Goal: Task Accomplishment & Management: Use online tool/utility

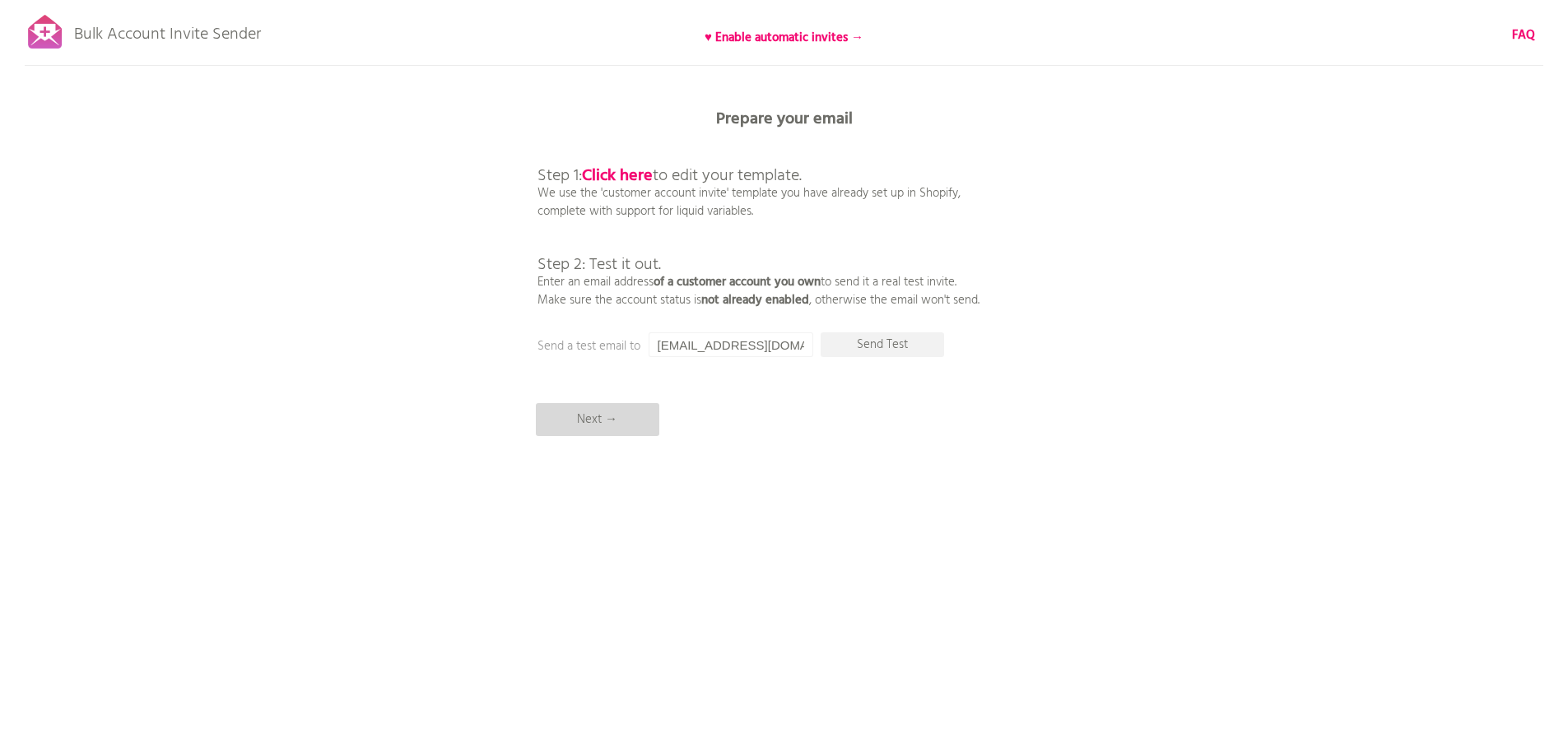
click at [614, 426] on p "Next →" at bounding box center [598, 419] width 123 height 33
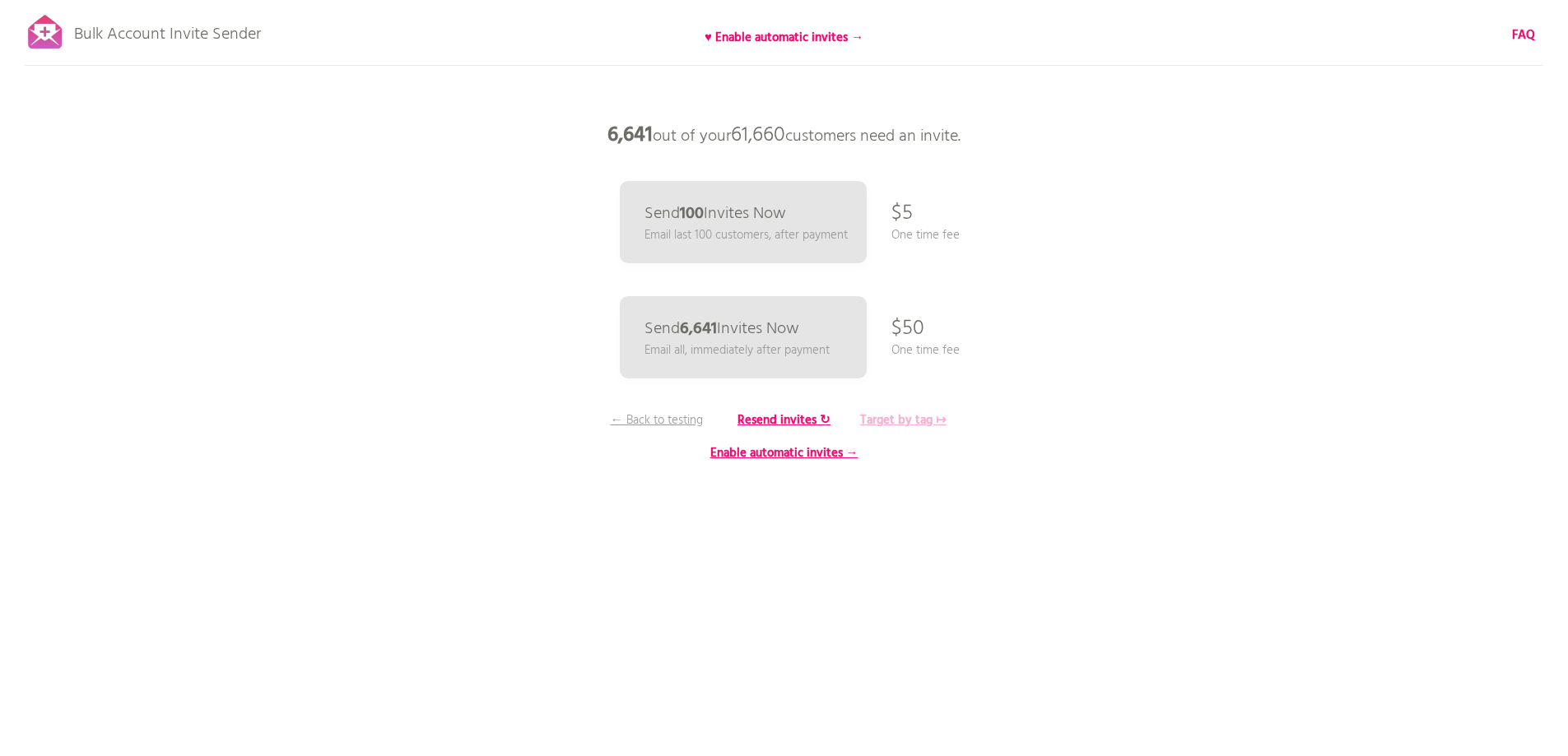
click at [882, 424] on b "Target by tag ↦" at bounding box center [903, 420] width 86 height 20
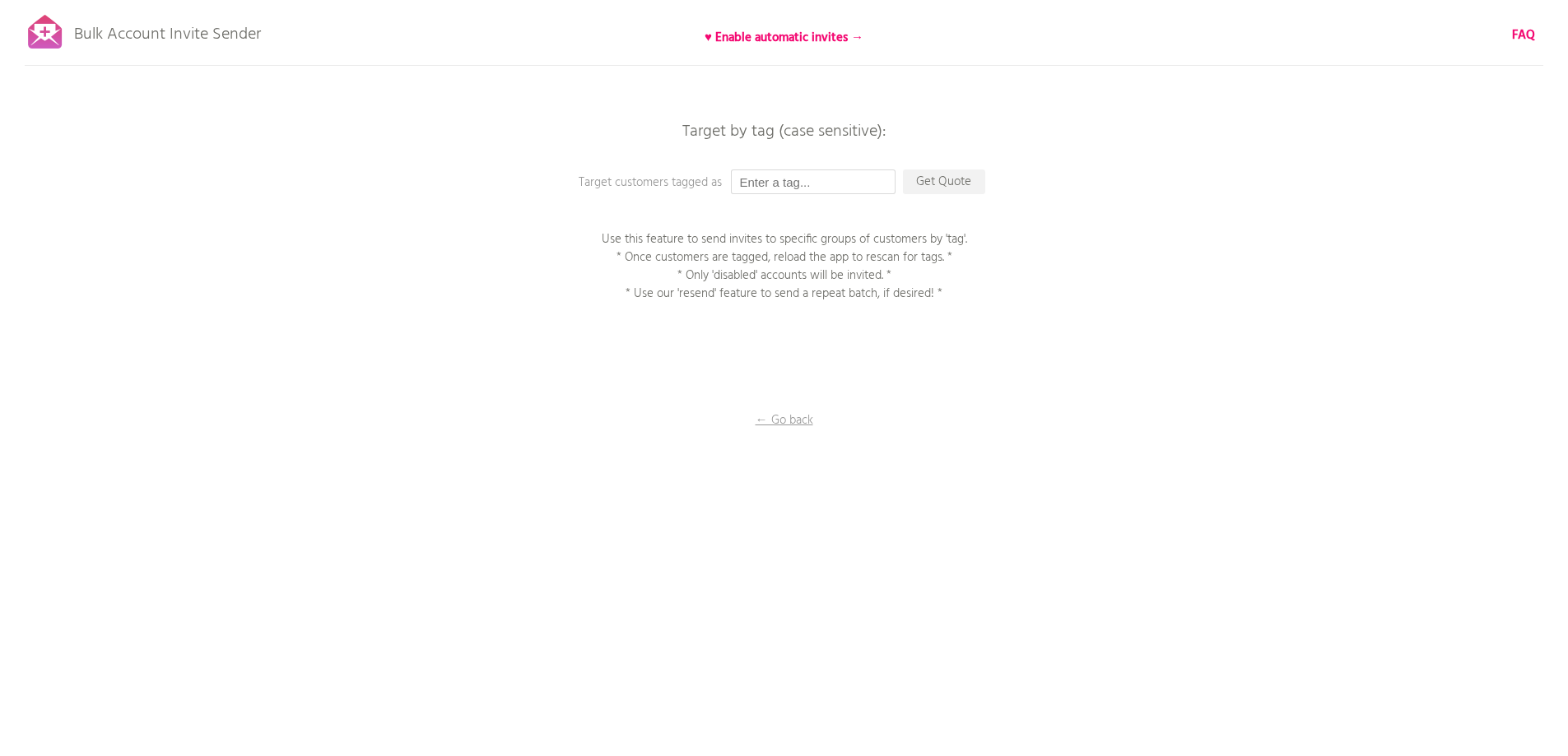
click at [787, 188] on input "text" at bounding box center [813, 182] width 165 height 25
type input "P1EE"
click at [959, 175] on p "Get Quote" at bounding box center [944, 182] width 83 height 25
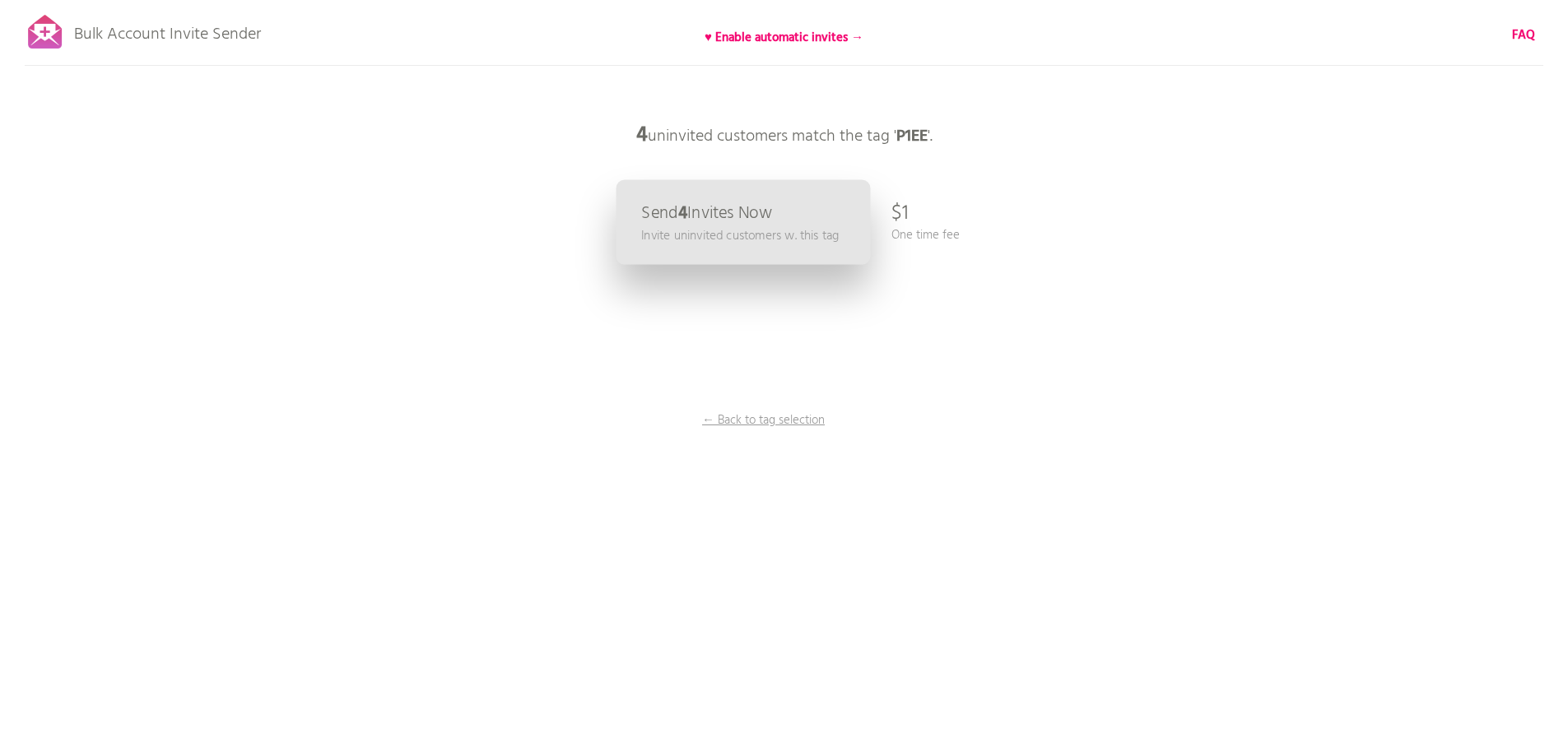
click at [691, 213] on p "Send 4 Invites Now" at bounding box center [707, 213] width 131 height 17
